Goal: Task Accomplishment & Management: Use online tool/utility

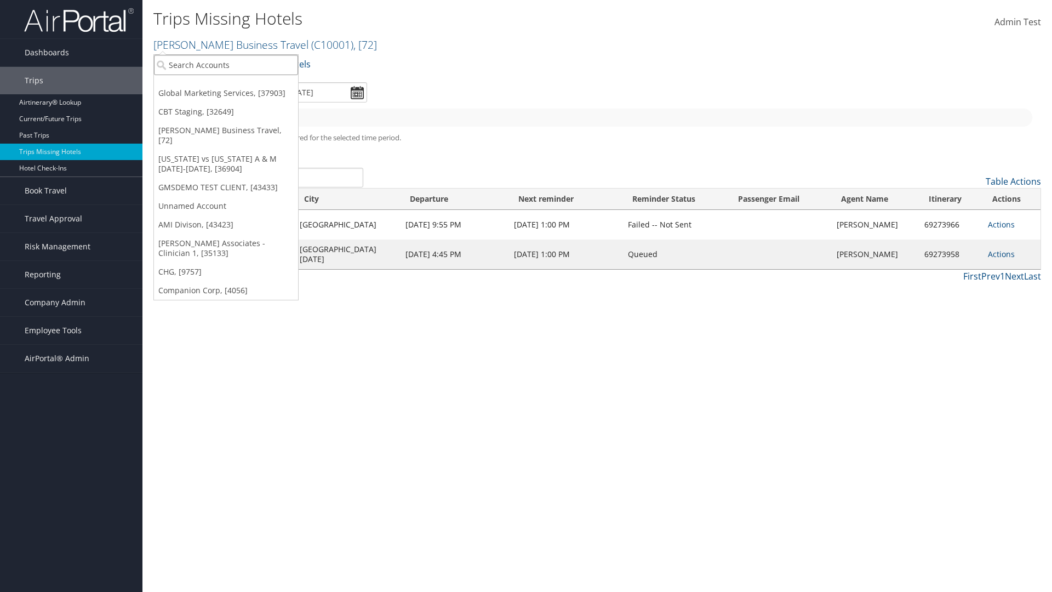
click at [226, 65] on input "search" at bounding box center [226, 65] width 144 height 20
type input "[PERSON_NAME] Business Travel"
click at [241, 95] on div "Account" at bounding box center [241, 95] width 187 height 10
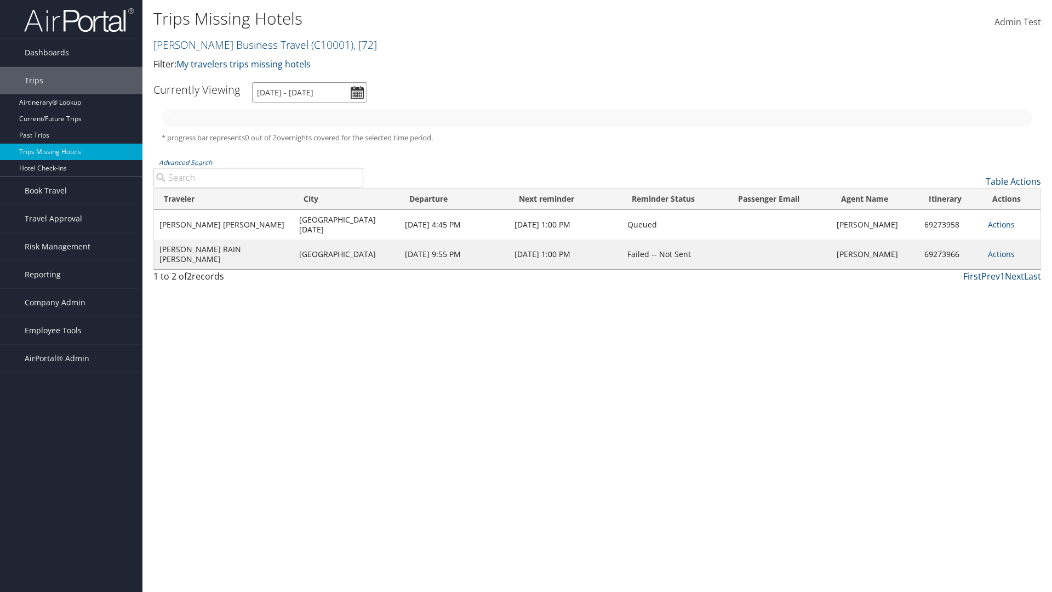
click at [309, 92] on input "[DATE] - [DATE]" at bounding box center [309, 92] width 115 height 20
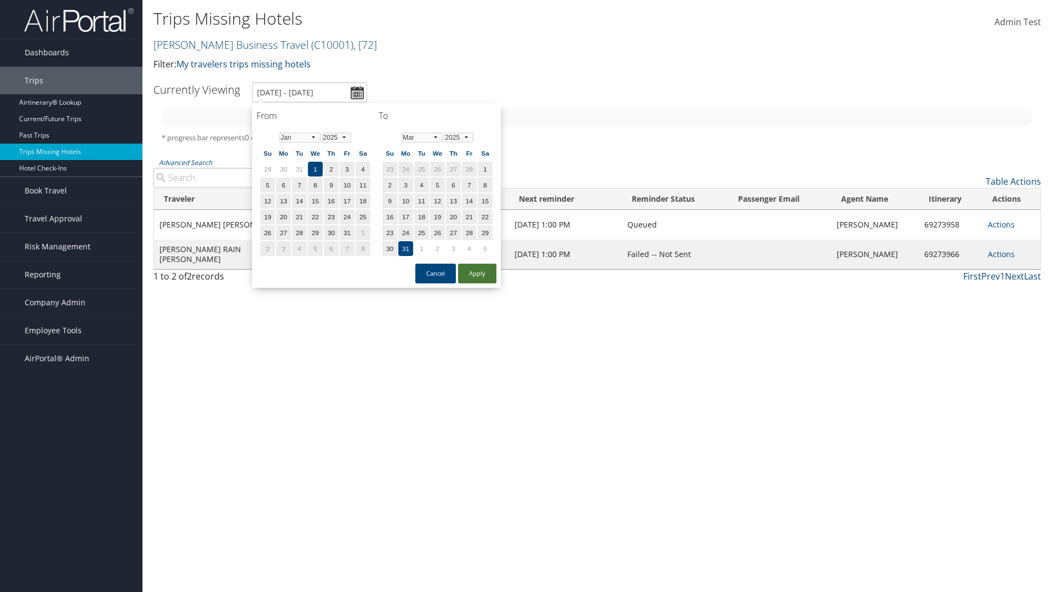
click at [477, 273] on button "Apply" at bounding box center [477, 273] width 38 height 20
type input "1/1/2025 - 3/31/2025"
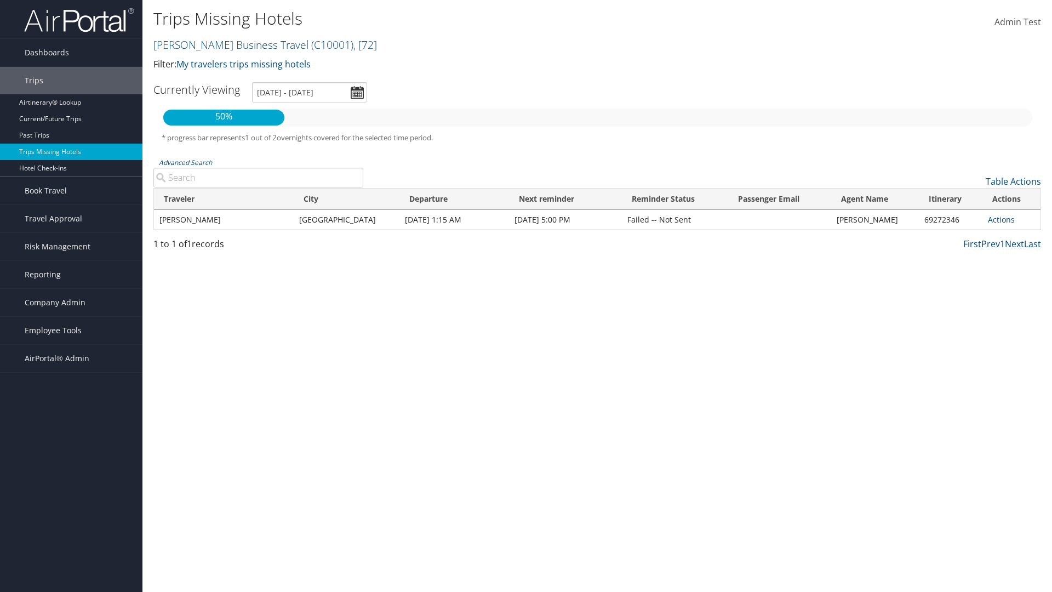
click at [258, 177] on input "Advanced Search" at bounding box center [258, 178] width 210 height 20
type input "CLAYTON"
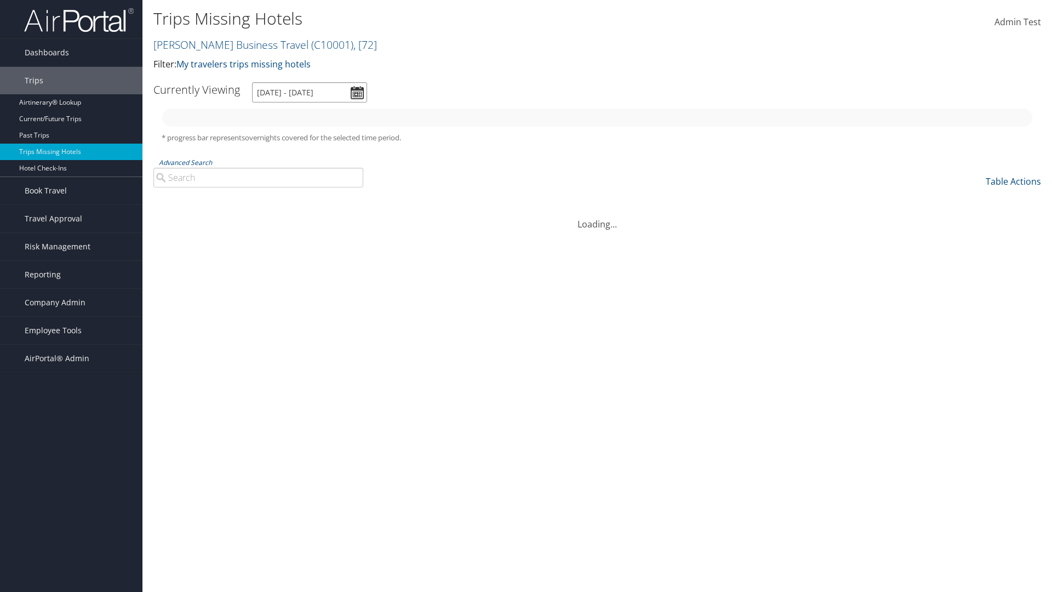
click at [309, 92] on input "[DATE] - [DATE]" at bounding box center [309, 92] width 115 height 20
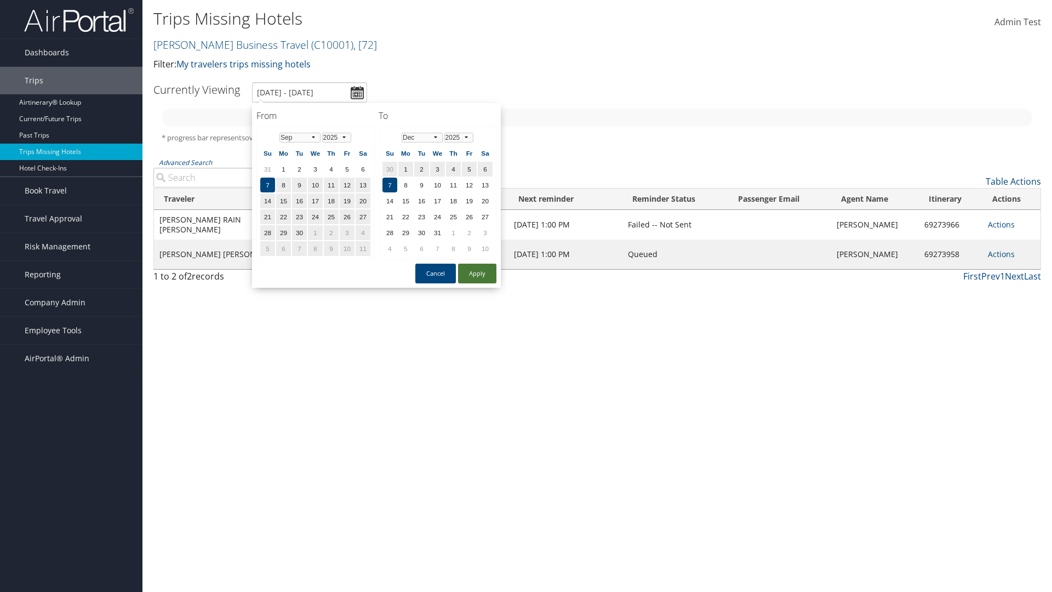
click at [477, 273] on button "Apply" at bounding box center [477, 273] width 38 height 20
type input "[DATE] - [DATE]"
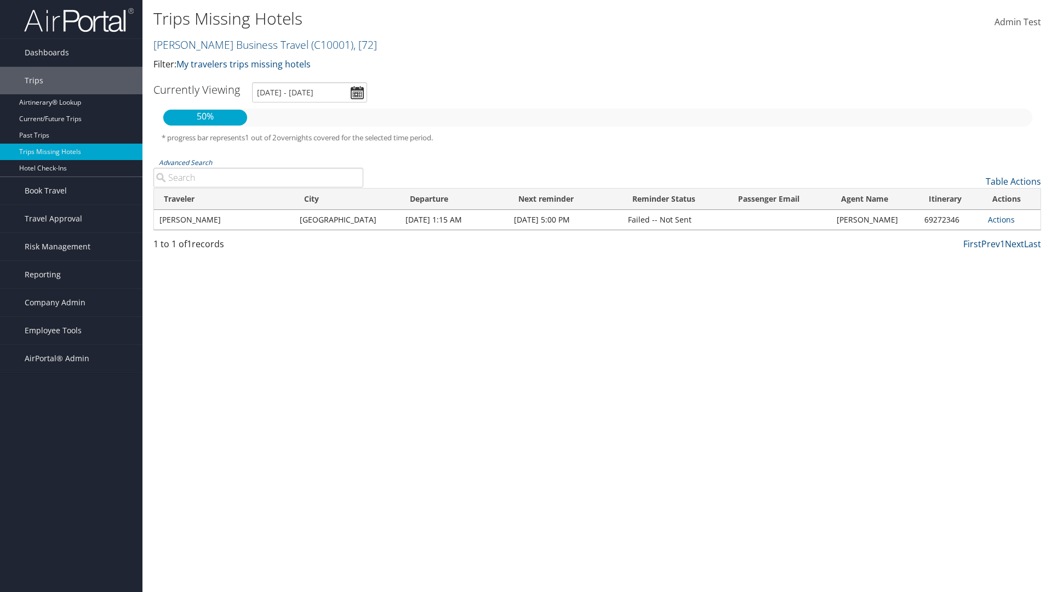
click at [258, 177] on input "Advanced Search" at bounding box center [258, 178] width 210 height 20
type input "[GEOGRAPHIC_DATA]"
